Goal: Transaction & Acquisition: Subscribe to service/newsletter

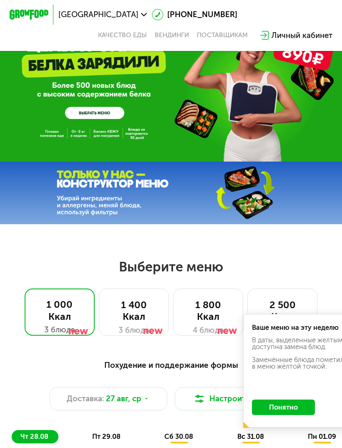
click at [80, 109] on link "ВЫБРАТЬ МЕНЮ" at bounding box center [94, 113] width 59 height 12
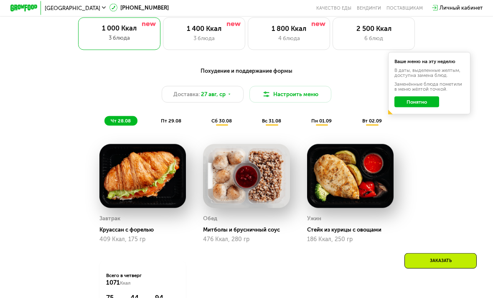
scroll to position [332, 0]
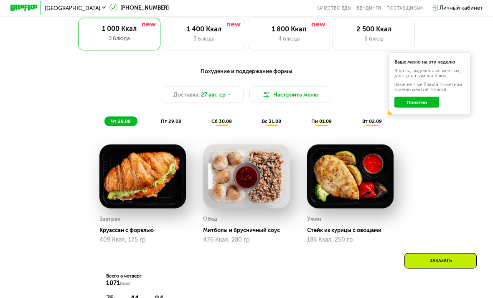
click at [248, 43] on div "1 400 Ккал 3 блюда" at bounding box center [289, 34] width 82 height 33
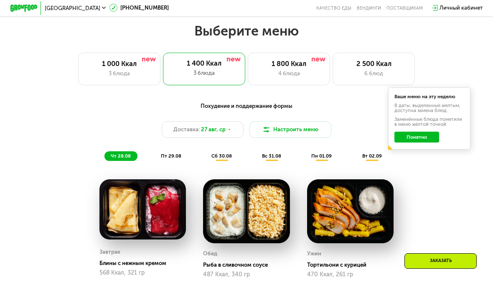
scroll to position [276, 0]
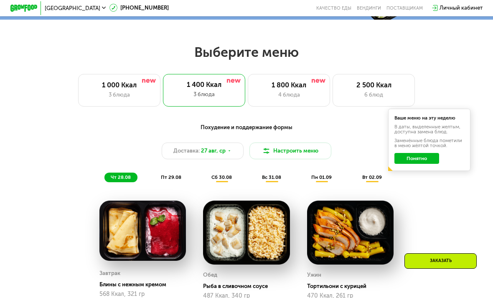
click at [302, 91] on div "4 блюда" at bounding box center [289, 95] width 68 height 8
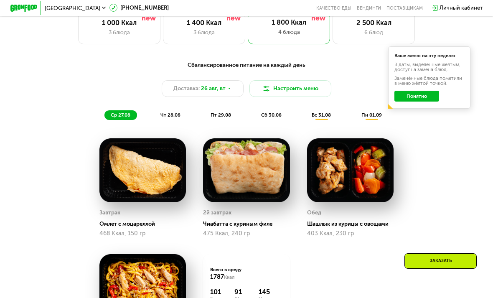
scroll to position [309, 0]
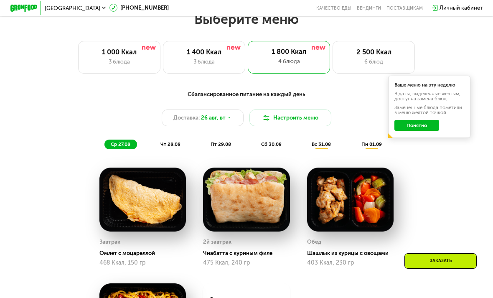
click at [224, 60] on div "3 блюда" at bounding box center [204, 62] width 68 height 8
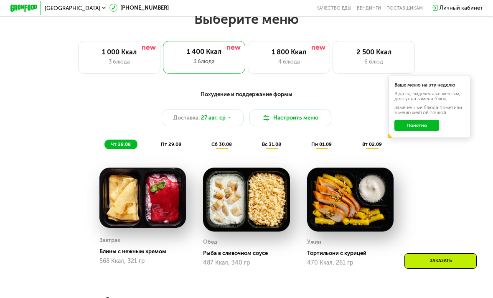
click at [205, 149] on div "пт 29.08" at bounding box center [221, 144] width 33 height 10
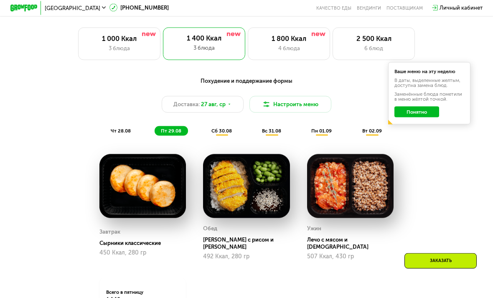
scroll to position [323, 0]
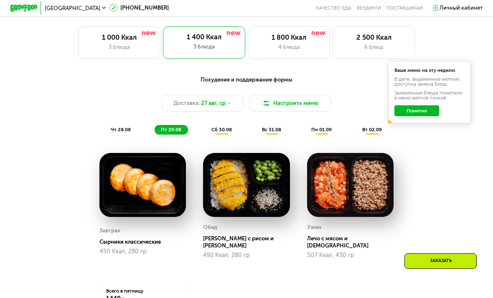
click at [229, 131] on span "сб 30.08" at bounding box center [221, 130] width 20 height 6
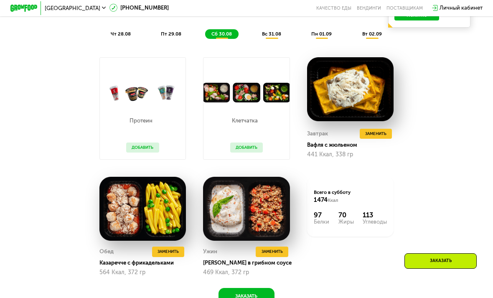
scroll to position [412, 0]
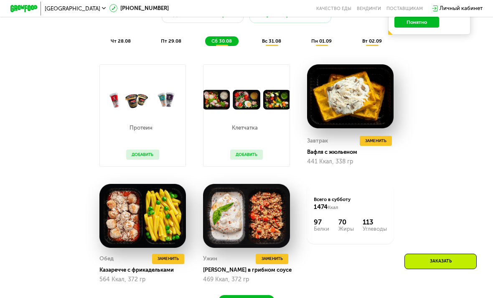
click at [148, 150] on button "Добавить" at bounding box center [142, 154] width 33 height 10
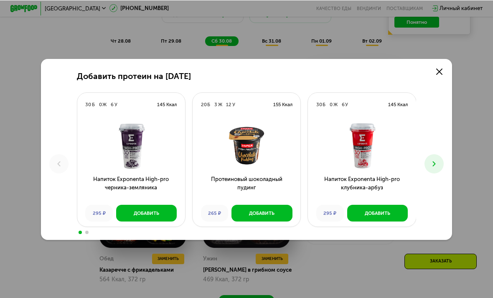
scroll to position [412, 0]
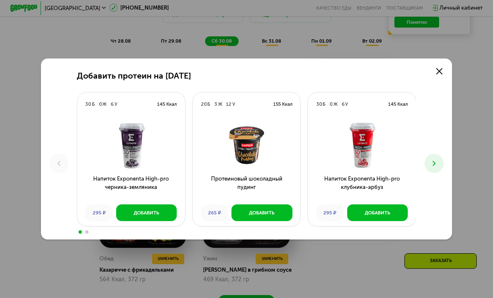
click at [342, 74] on icon at bounding box center [439, 71] width 6 height 6
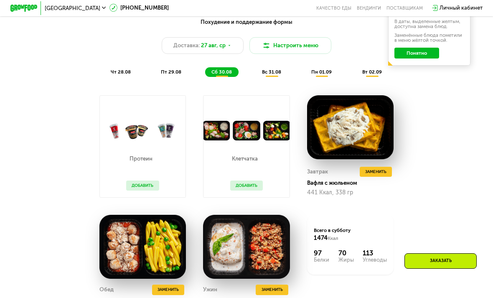
scroll to position [369, 0]
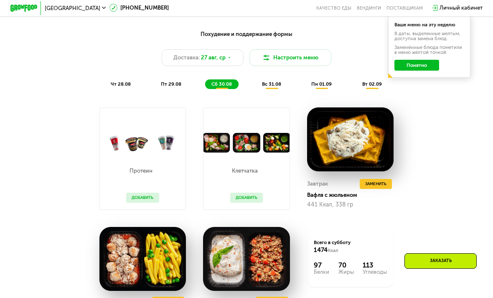
click at [342, 8] on div "Личный кабинет" at bounding box center [460, 8] width 43 height 8
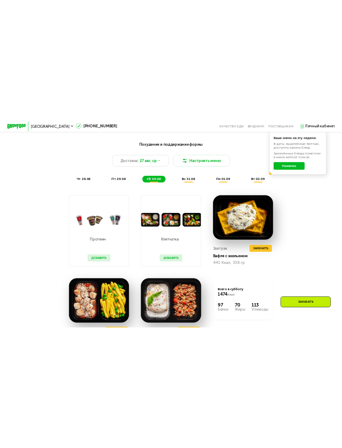
scroll to position [0, 0]
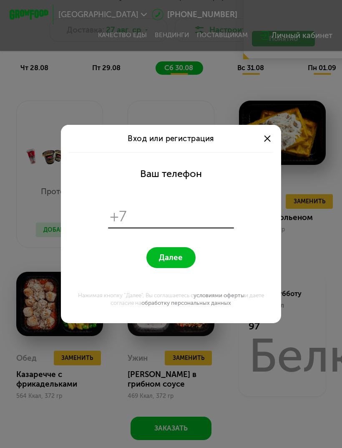
click at [139, 218] on input "tel" at bounding box center [182, 216] width 100 height 19
type input "**********"
click at [186, 256] on button "Далее" at bounding box center [171, 257] width 49 height 21
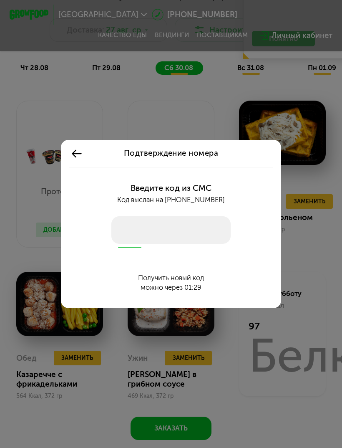
click at [151, 232] on input "number" at bounding box center [170, 230] width 119 height 28
click at [145, 232] on input "number" at bounding box center [170, 230] width 119 height 28
type input "****"
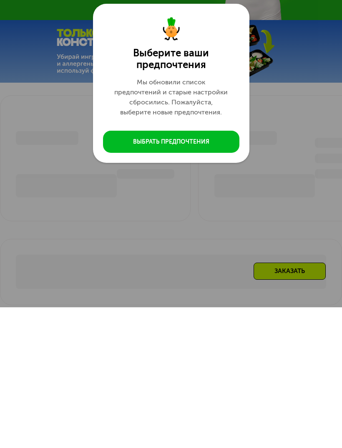
scroll to position [369, 0]
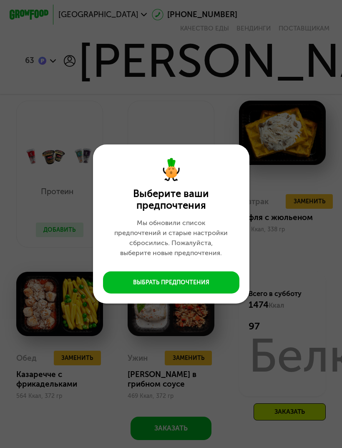
click at [206, 284] on div "Выбрать предпочтения" at bounding box center [171, 283] width 76 height 8
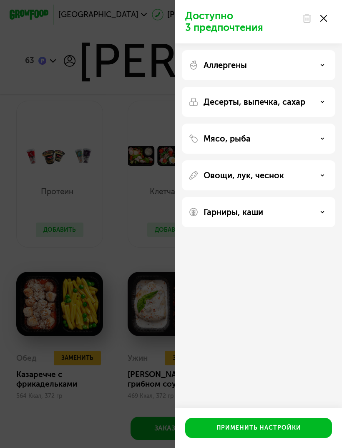
click at [279, 430] on div "Применить настройки" at bounding box center [259, 428] width 85 height 8
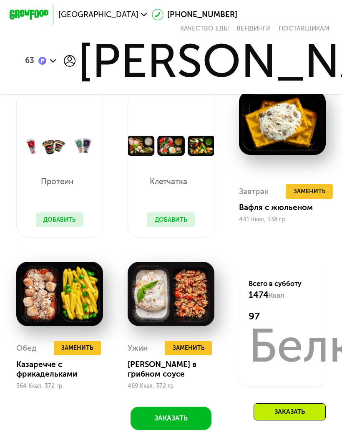
scroll to position [388, 0]
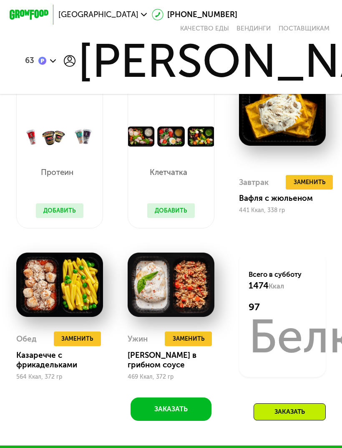
click at [196, 405] on button "Заказать" at bounding box center [171, 409] width 81 height 23
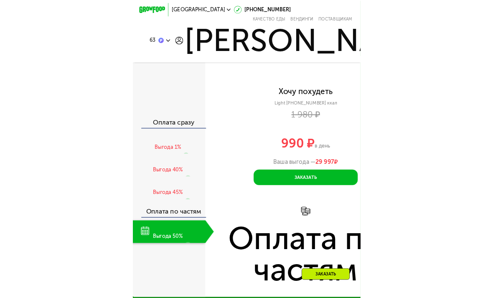
scroll to position [698, 0]
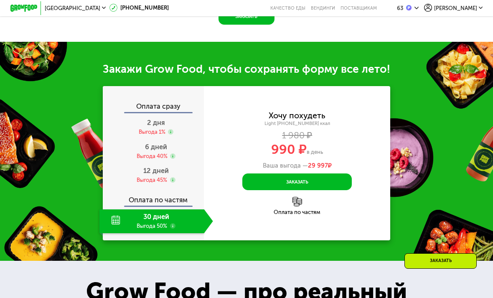
click at [162, 149] on span "6 дней" at bounding box center [156, 147] width 22 height 8
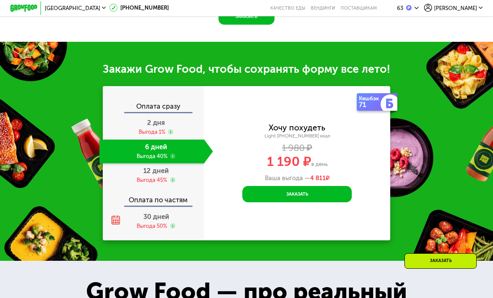
click at [320, 192] on button "Заказать" at bounding box center [296, 194] width 109 height 16
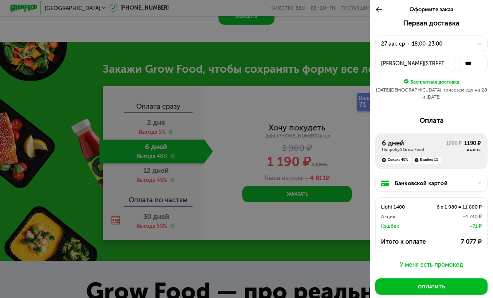
click at [342, 13] on icon at bounding box center [379, 9] width 8 height 8
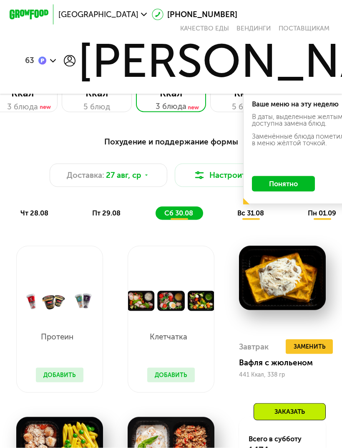
scroll to position [223, 0]
click at [29, 212] on span "чт 28.08" at bounding box center [34, 213] width 28 height 8
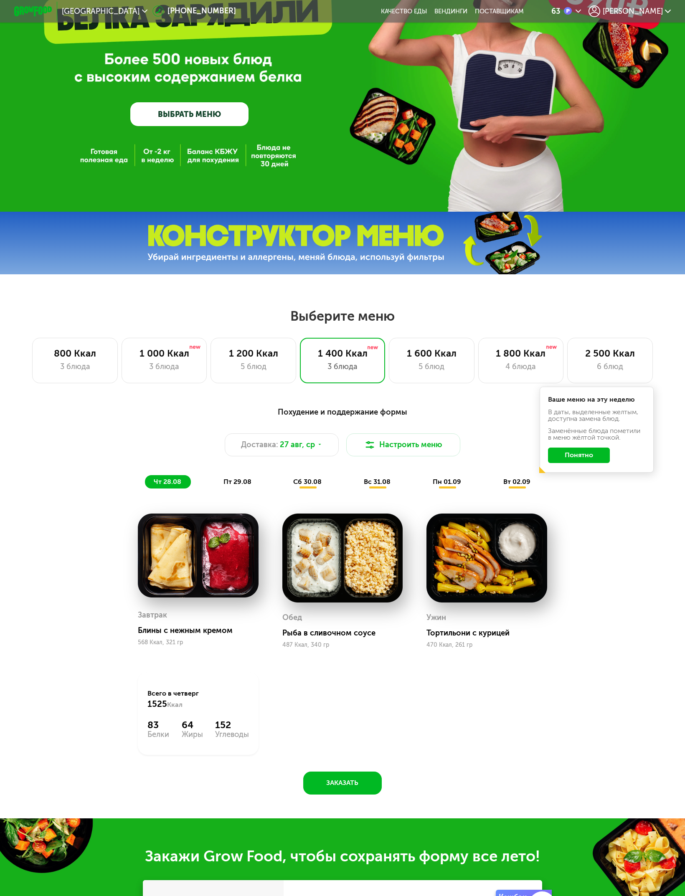
scroll to position [0, 0]
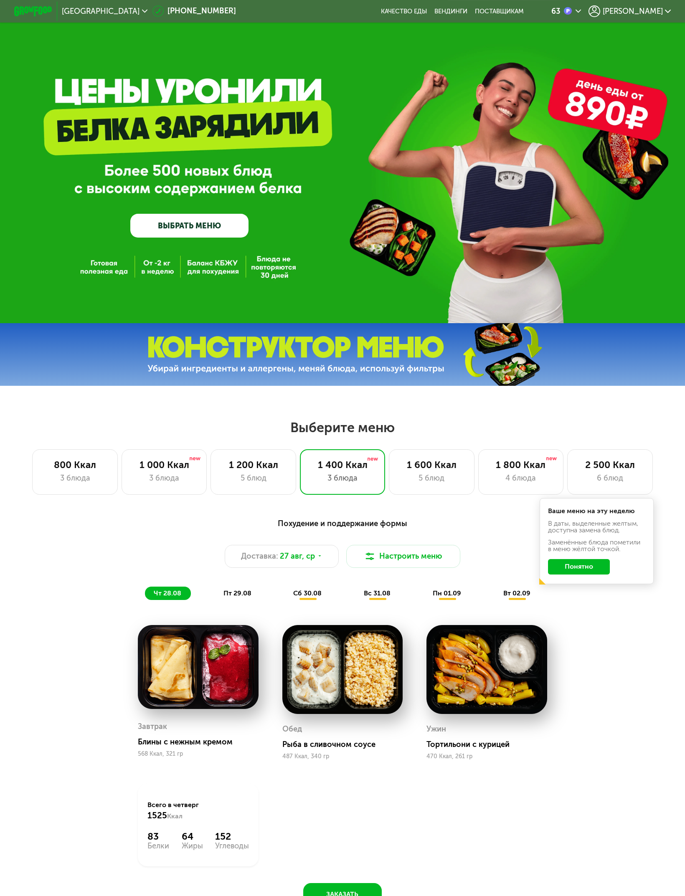
click at [174, 345] on img at bounding box center [295, 354] width 297 height 37
click at [342, 352] on img at bounding box center [502, 355] width 124 height 66
click at [342, 13] on span "[PERSON_NAME]" at bounding box center [633, 12] width 60 height 8
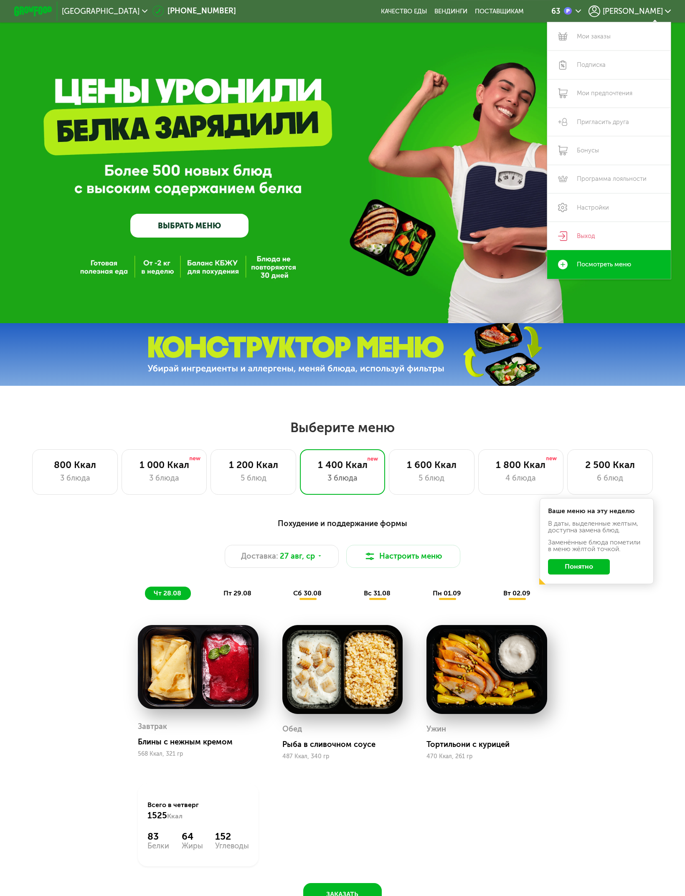
click at [342, 61] on link "Подписка" at bounding box center [609, 65] width 124 height 28
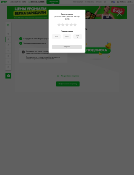
click at [73, 45] on button "Закрыть" at bounding box center [67, 47] width 30 height 4
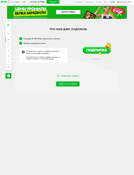
click at [74, 86] on link "Выбрать свою подписку" at bounding box center [67, 83] width 23 height 5
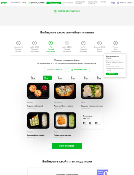
scroll to position [127, 0]
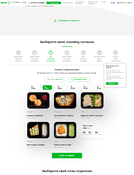
click at [69, 58] on div "Похудей комфортно" at bounding box center [67, 60] width 8 height 4
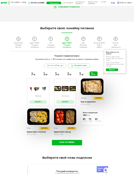
scroll to position [140, 0]
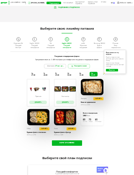
click at [74, 0] on link "Как работает подписка" at bounding box center [80, 3] width 13 height 6
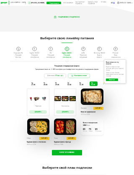
scroll to position [48, 0]
